Goal: Task Accomplishment & Management: Complete application form

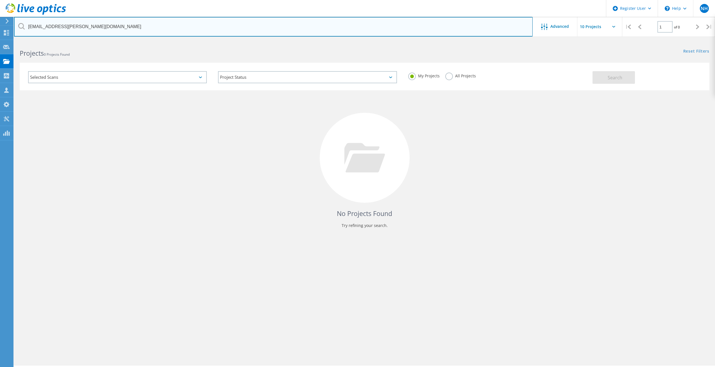
drag, startPoint x: 110, startPoint y: 27, endPoint x: 21, endPoint y: 29, distance: 88.5
click at [21, 29] on div "bill.sanders@jostchemical.com" at bounding box center [273, 27] width 518 height 20
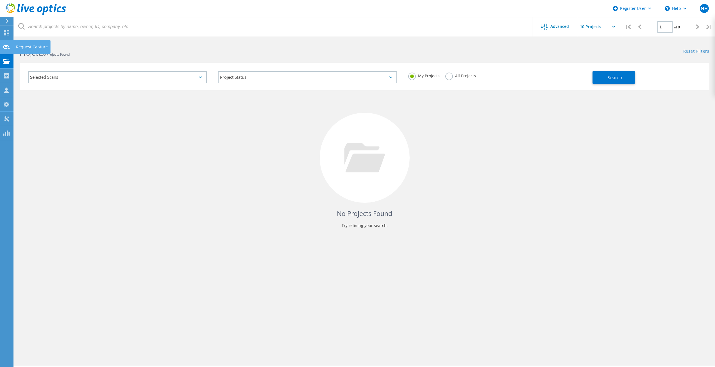
click at [7, 47] on icon at bounding box center [6, 46] width 7 height 5
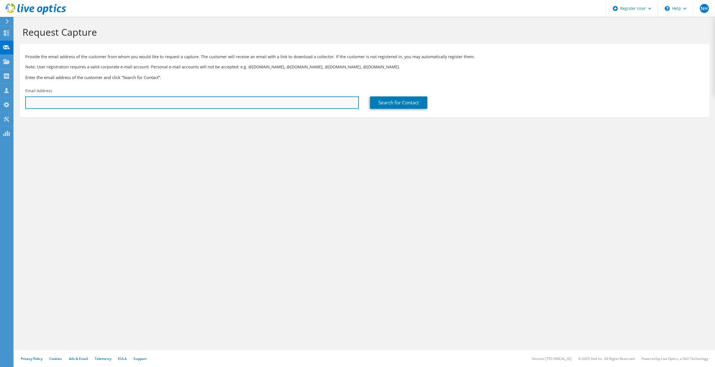
click at [145, 105] on input "text" at bounding box center [192, 102] width 334 height 12
paste input "[PERSON_NAME][EMAIL_ADDRESS][DOMAIN_NAME]"
type input "[PERSON_NAME][EMAIL_ADDRESS][DOMAIN_NAME]"
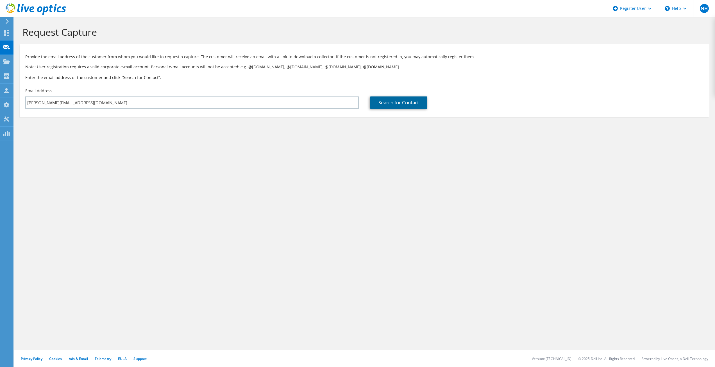
click at [402, 99] on link "Search for Contact" at bounding box center [398, 102] width 57 height 12
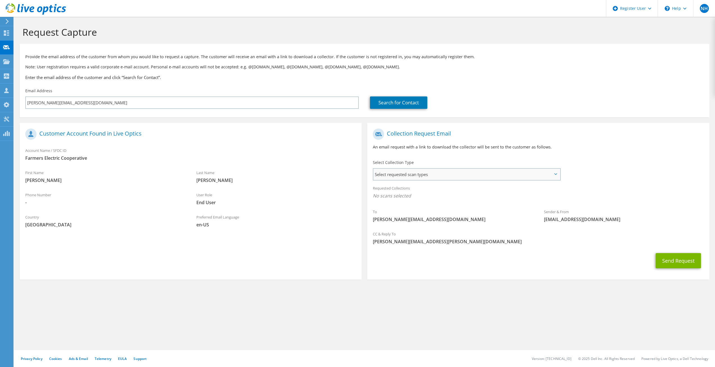
click at [504, 171] on span "Select requested scan types" at bounding box center [466, 174] width 186 height 11
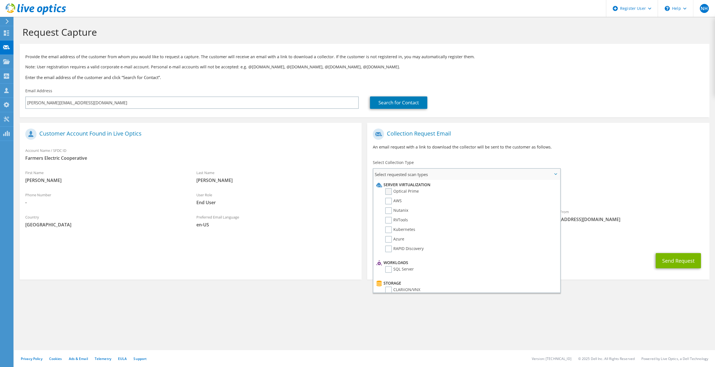
click at [387, 190] on label "Optical Prime" at bounding box center [402, 191] width 34 height 7
click at [0, 0] on input "Optical Prime" at bounding box center [0, 0] width 0 height 0
click at [650, 170] on div "To [PERSON_NAME][EMAIL_ADDRESS][DOMAIN_NAME] Sender & From [EMAIL_ADDRESS][DOMA…" at bounding box center [538, 178] width 342 height 104
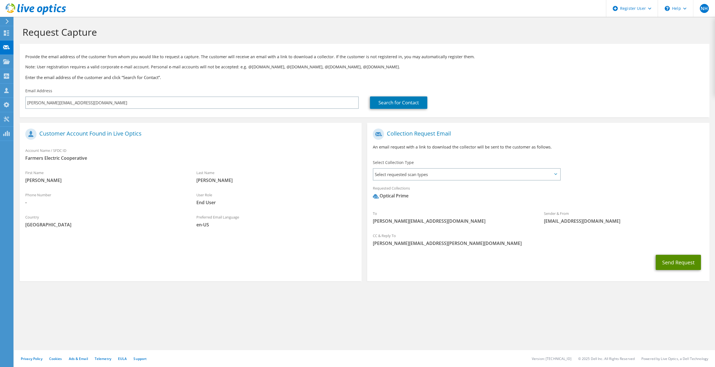
click at [685, 260] on button "Send Request" at bounding box center [678, 262] width 45 height 15
